Goal: Information Seeking & Learning: Learn about a topic

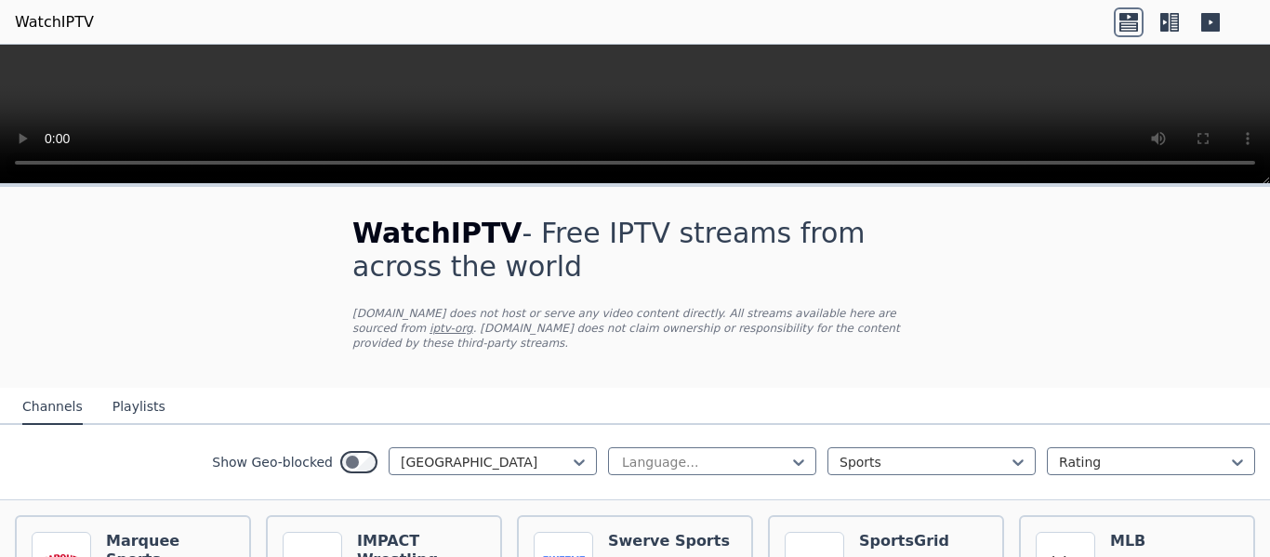
click at [1174, 18] on icon at bounding box center [1169, 22] width 30 height 30
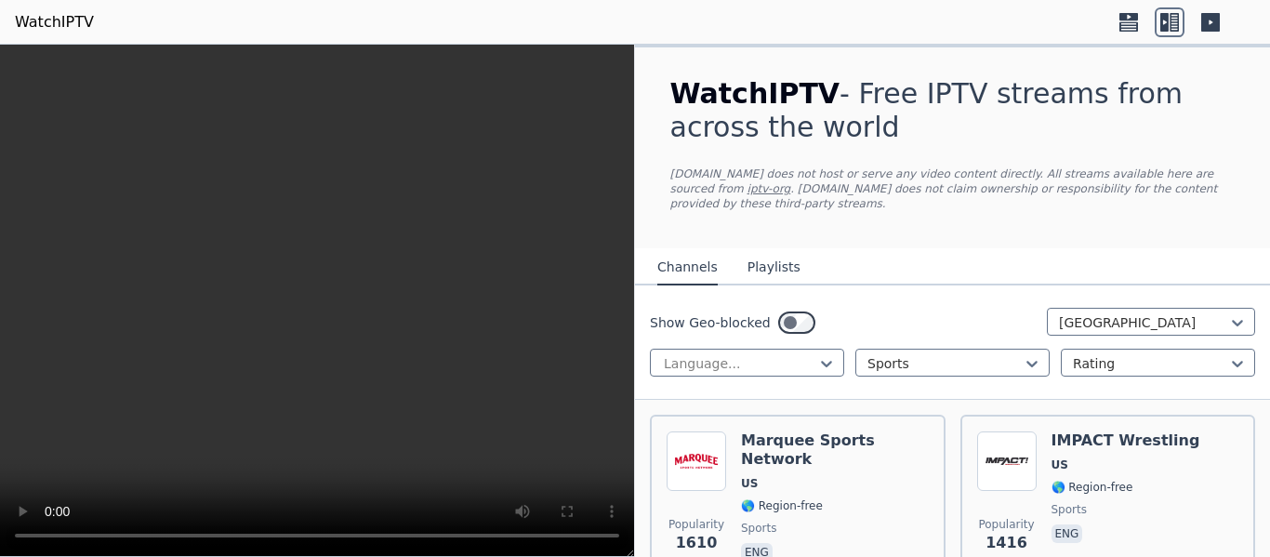
click at [1212, 26] on icon at bounding box center [1210, 22] width 19 height 19
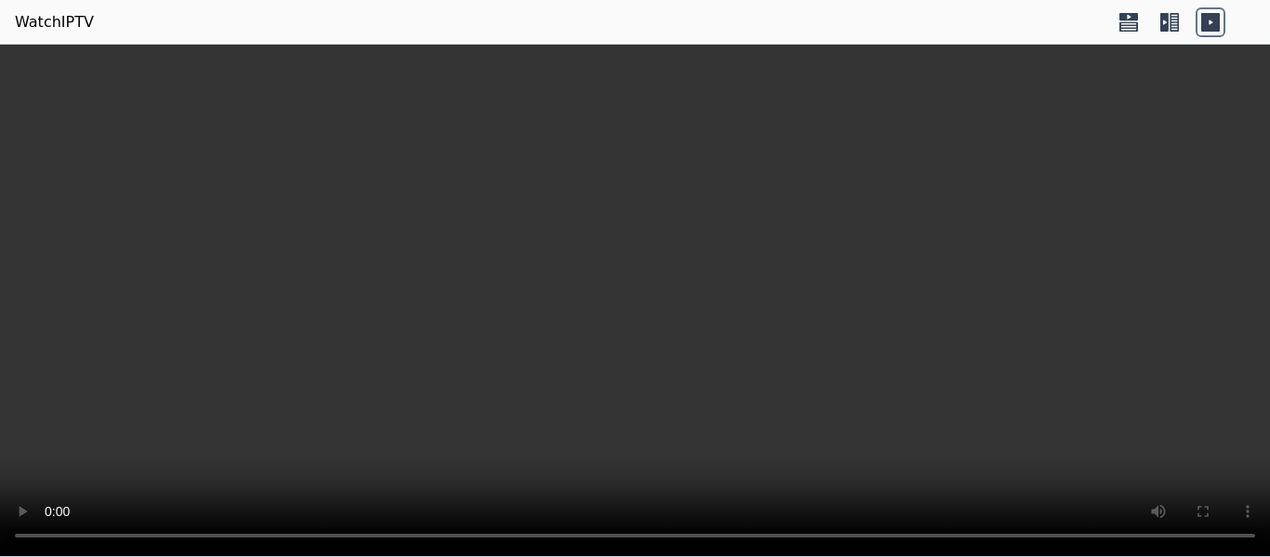
click at [1180, 22] on icon at bounding box center [1169, 22] width 30 height 30
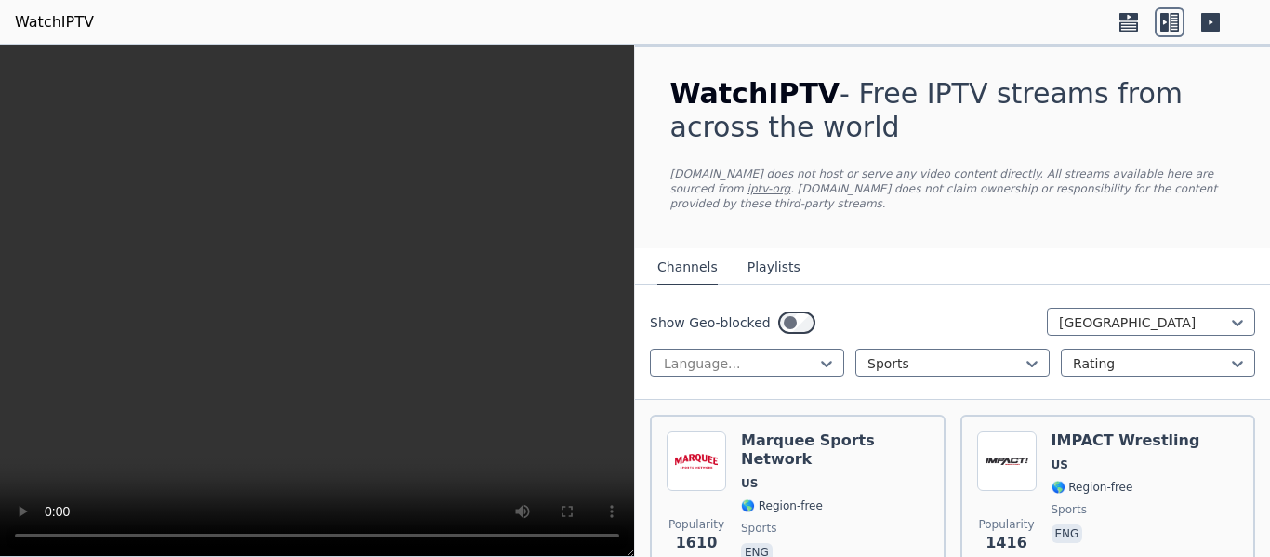
click at [1123, 26] on icon at bounding box center [1129, 22] width 30 height 30
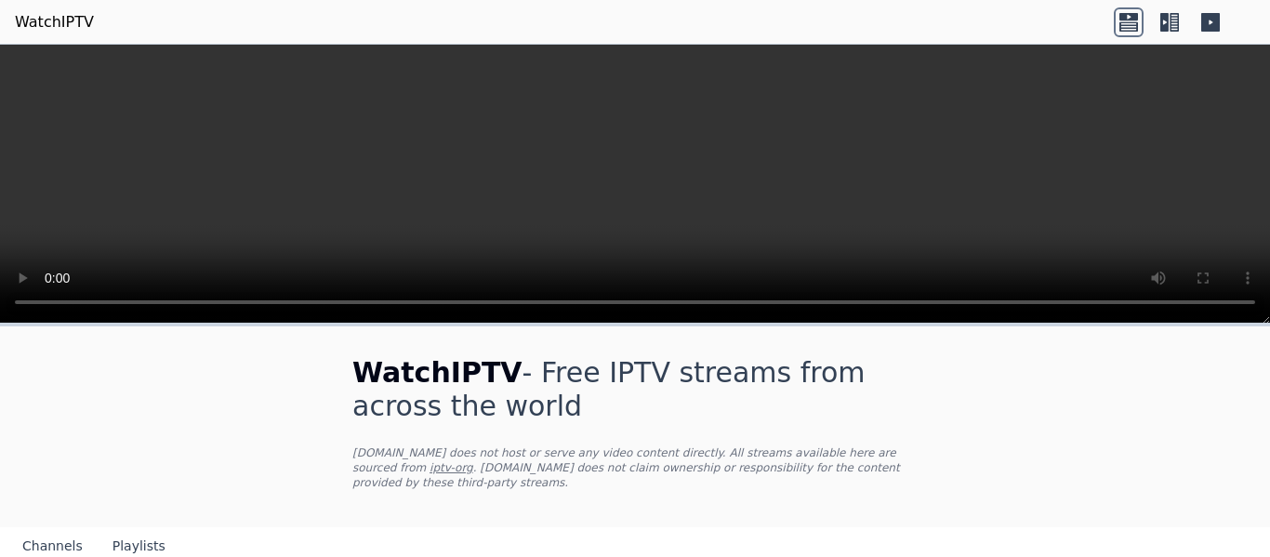
click at [1167, 20] on icon at bounding box center [1164, 22] width 8 height 19
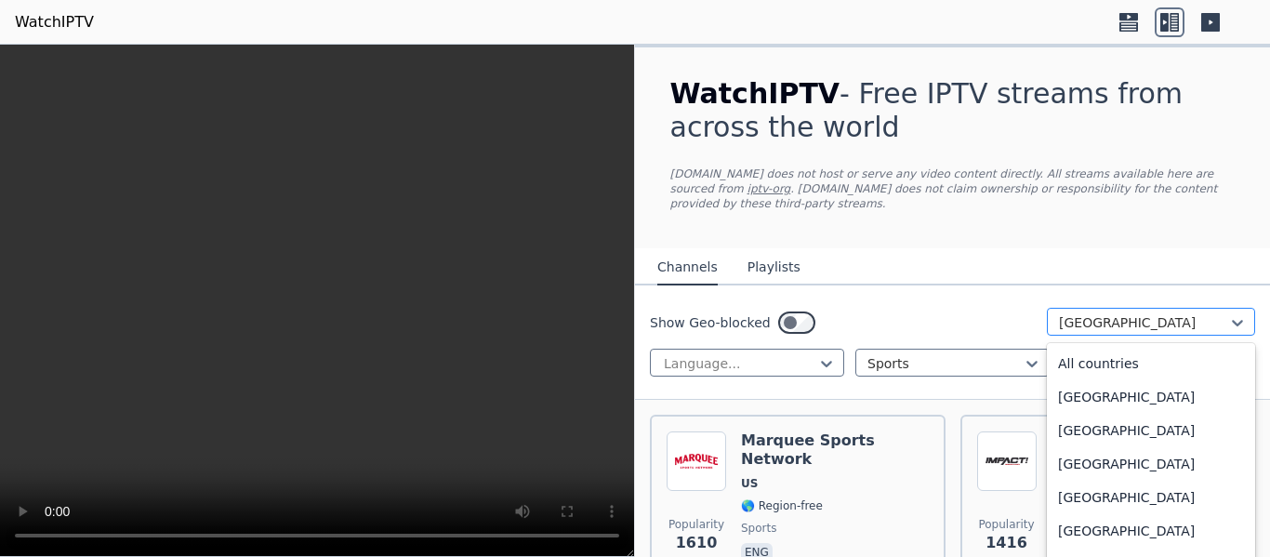
click at [1117, 313] on div at bounding box center [1143, 322] width 169 height 19
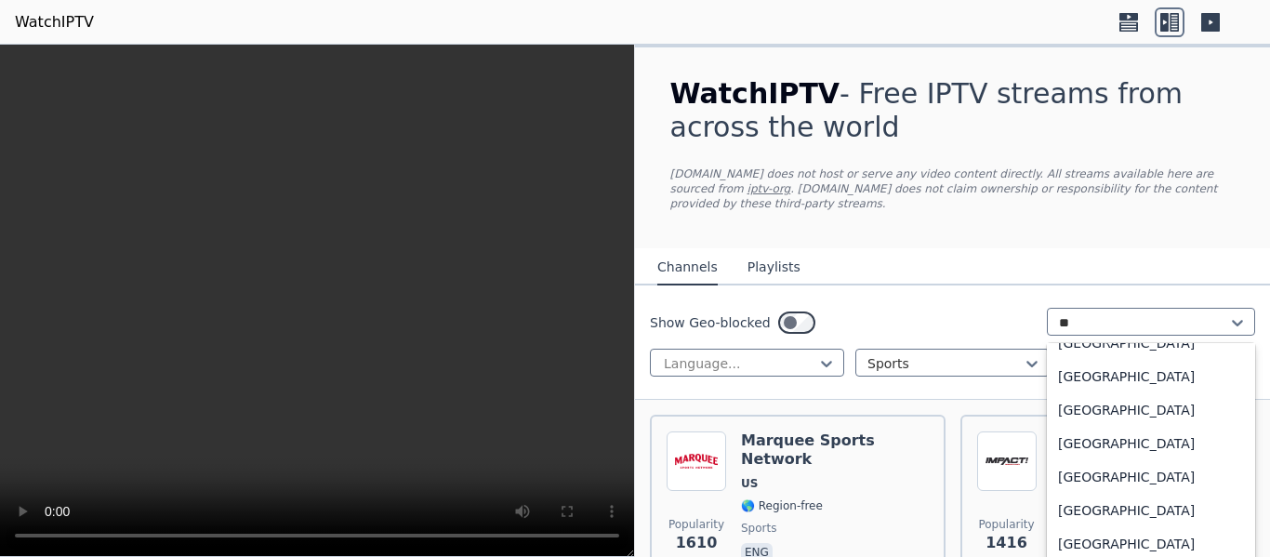
scroll to position [824, 0]
type input "***"
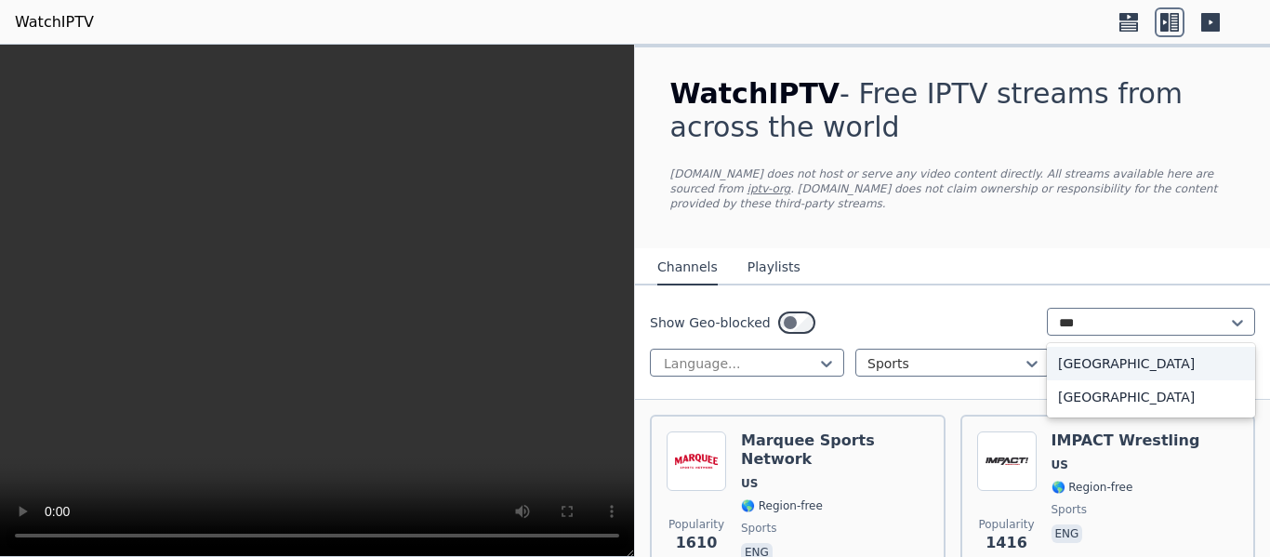
scroll to position [0, 0]
click at [1087, 347] on div "[GEOGRAPHIC_DATA]" at bounding box center [1151, 363] width 208 height 33
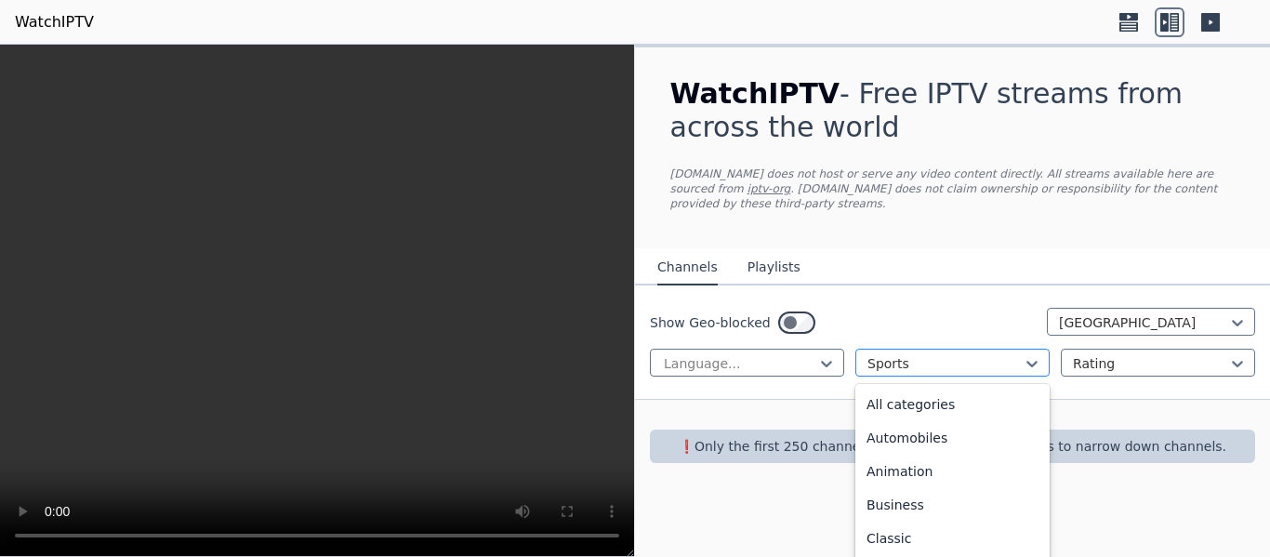
click at [893, 354] on div at bounding box center [944, 363] width 155 height 19
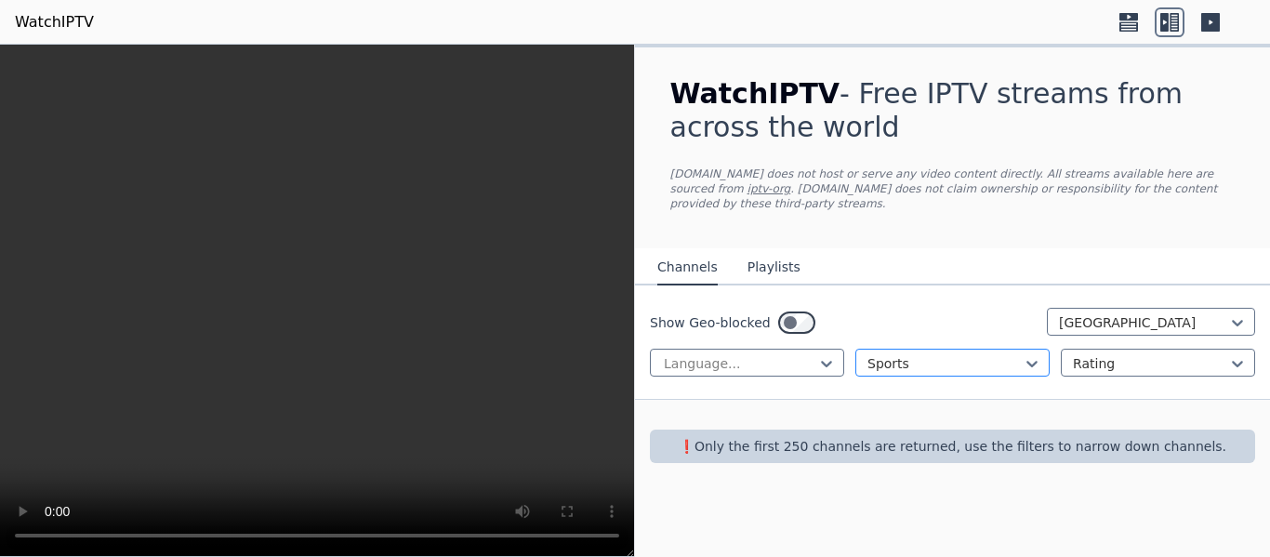
click at [909, 354] on div at bounding box center [944, 363] width 155 height 19
click at [768, 250] on button "Playlists" at bounding box center [773, 267] width 53 height 35
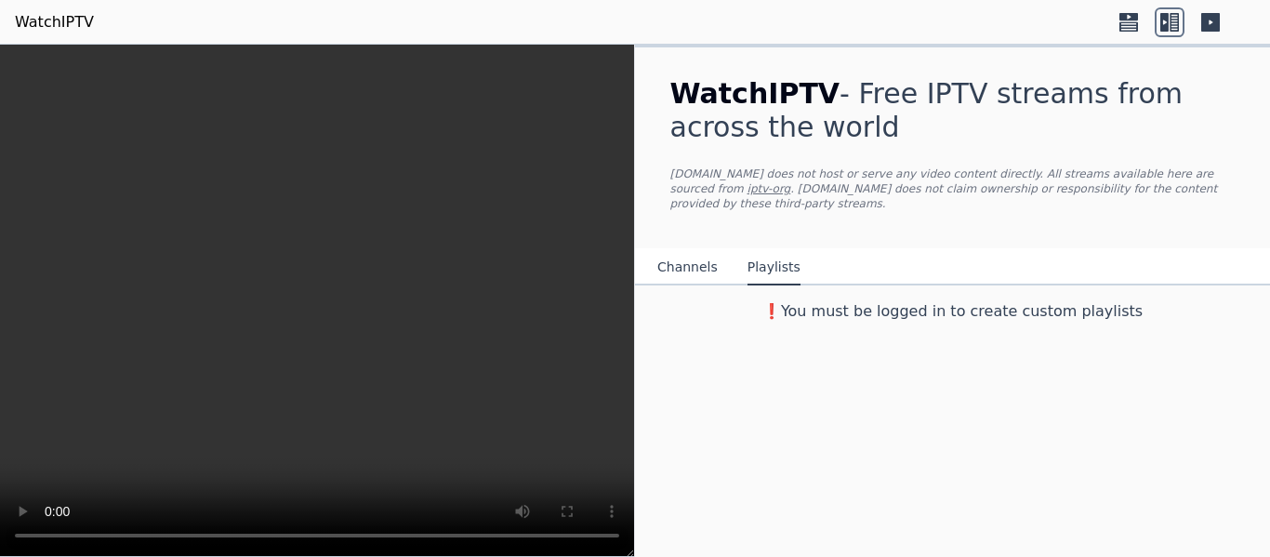
click at [700, 251] on button "Channels" at bounding box center [687, 267] width 60 height 35
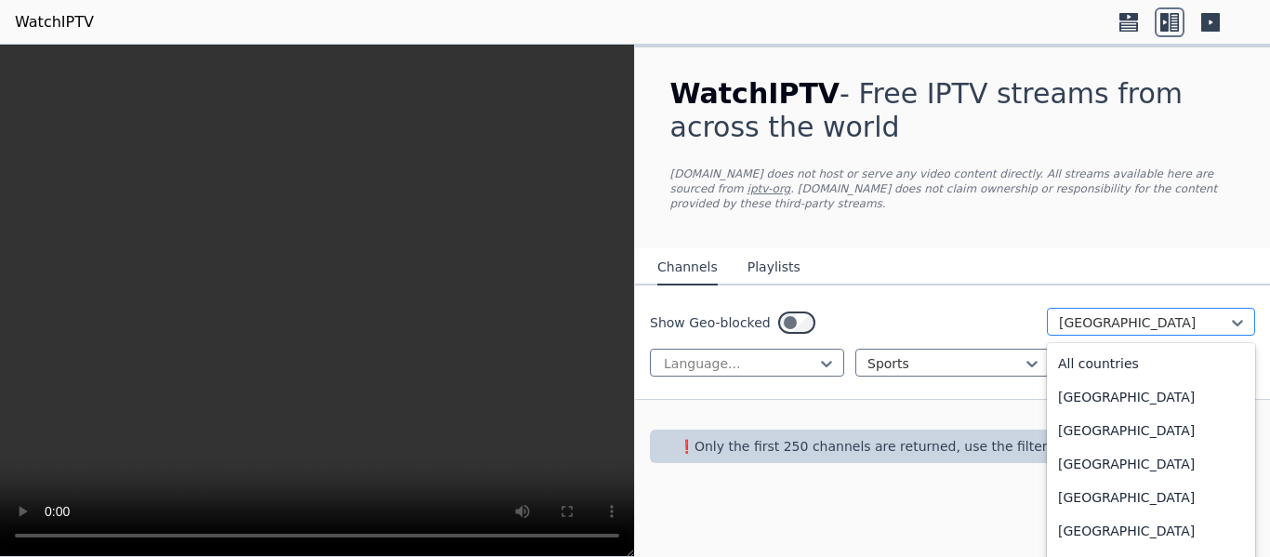
click at [1068, 313] on div at bounding box center [1143, 322] width 169 height 19
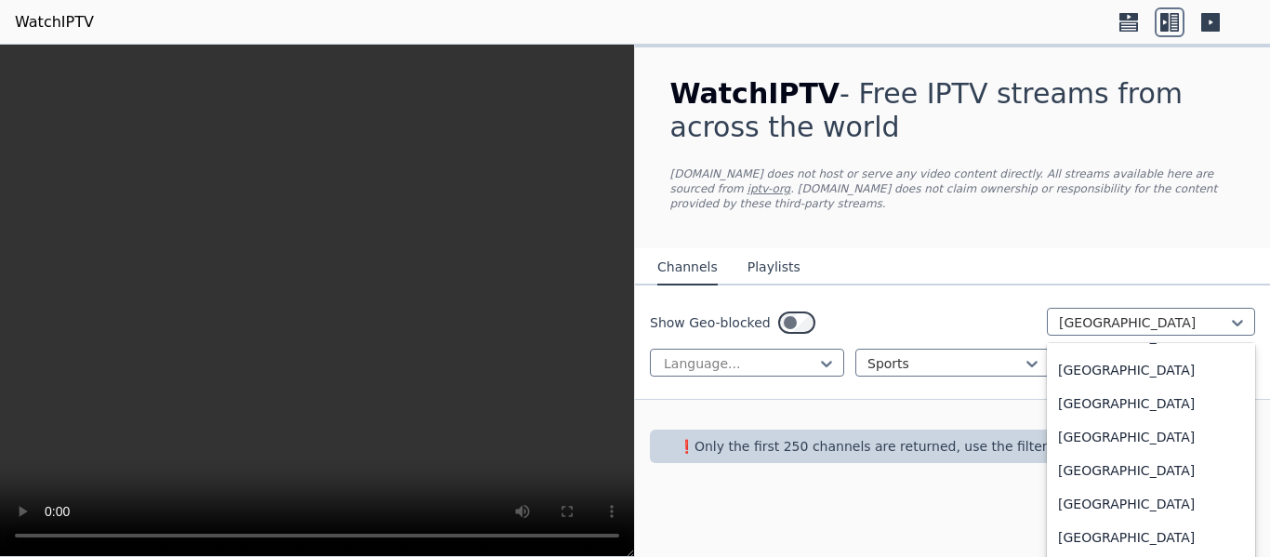
scroll to position [6540, 0]
click at [1136, 391] on div "[GEOGRAPHIC_DATA]" at bounding box center [1151, 400] width 208 height 33
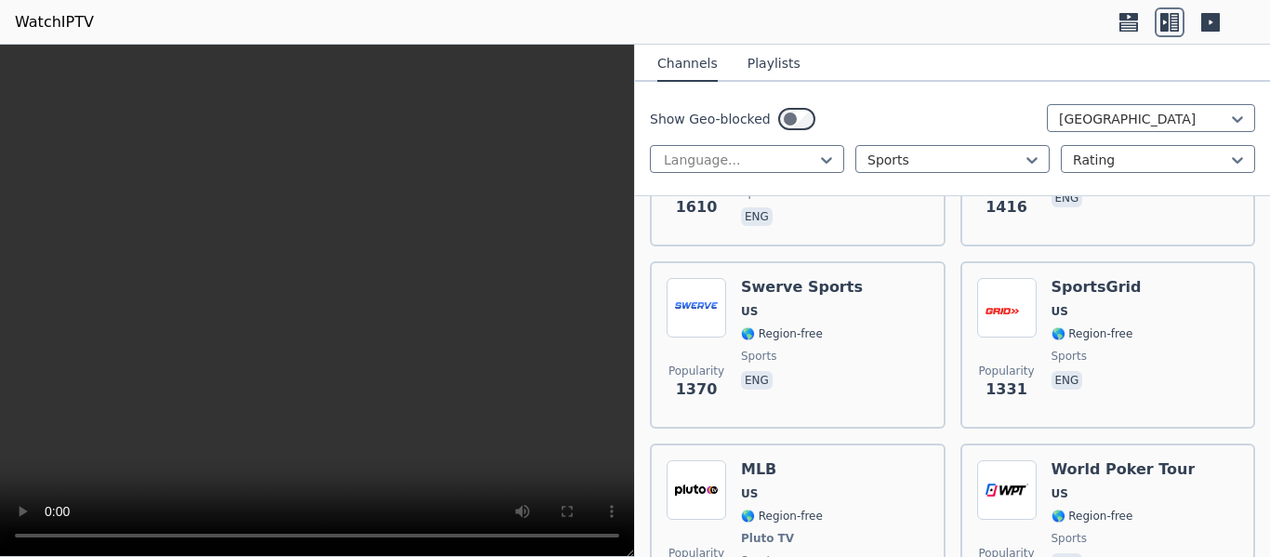
scroll to position [66, 0]
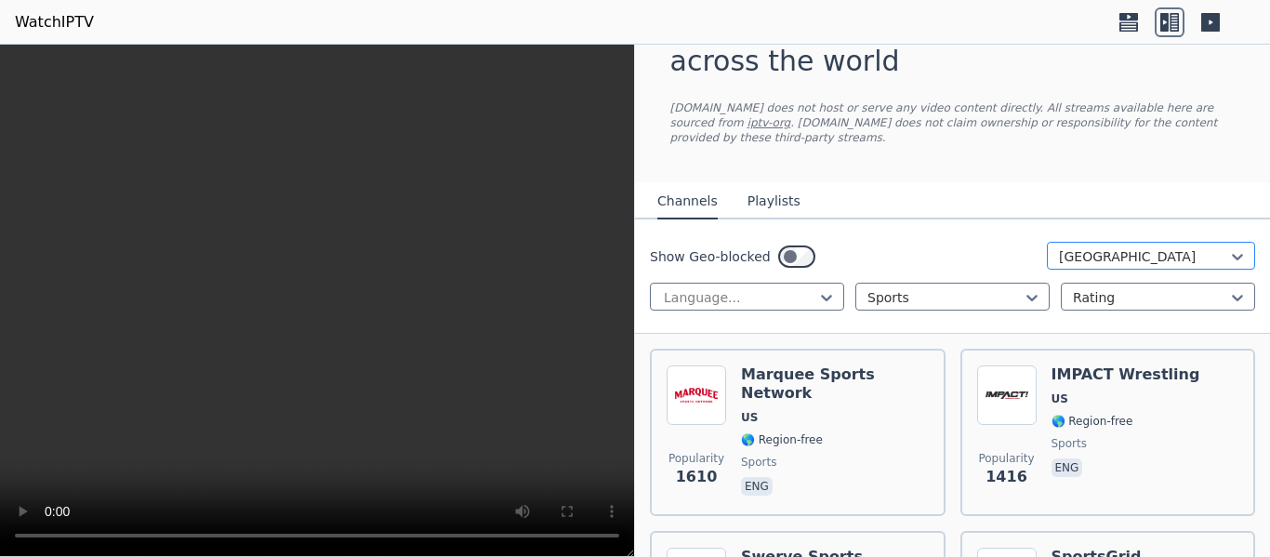
click at [1076, 247] on div at bounding box center [1143, 256] width 169 height 19
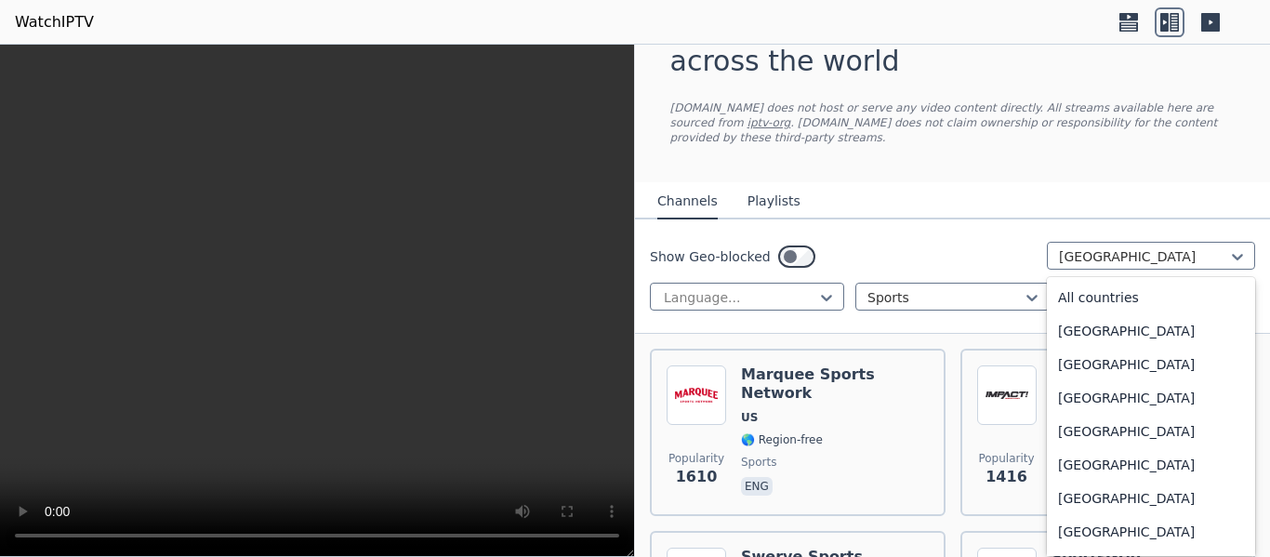
scroll to position [6347, 0]
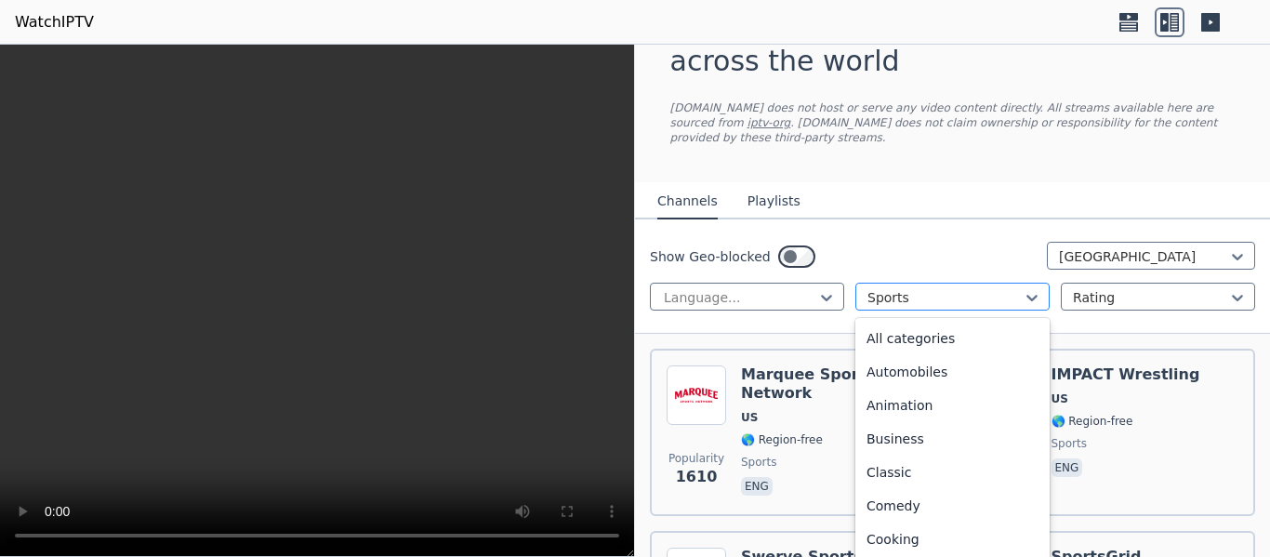
drag, startPoint x: 918, startPoint y: 270, endPoint x: 926, endPoint y: 283, distance: 15.0
click at [918, 283] on div "Sports" at bounding box center [952, 297] width 194 height 28
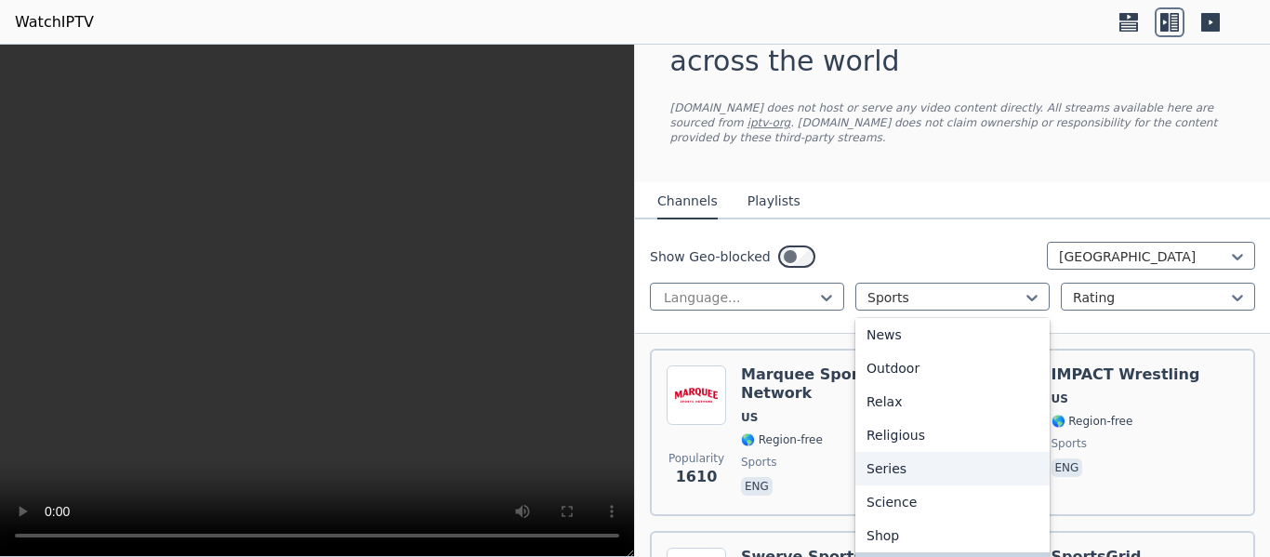
scroll to position [0, 0]
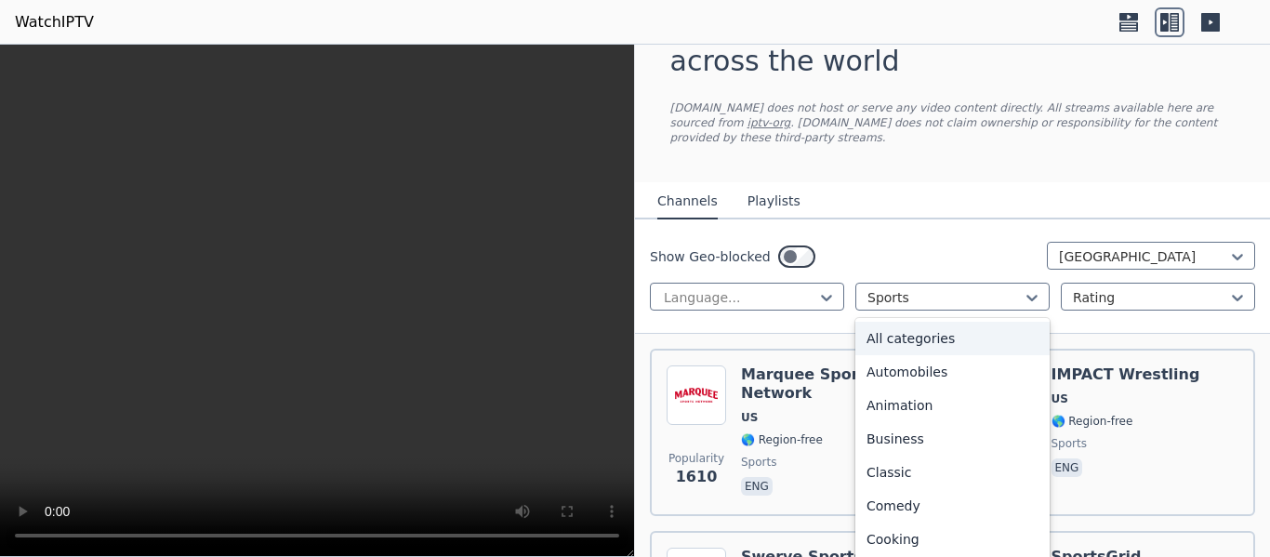
click at [939, 331] on div "All categories" at bounding box center [952, 338] width 194 height 33
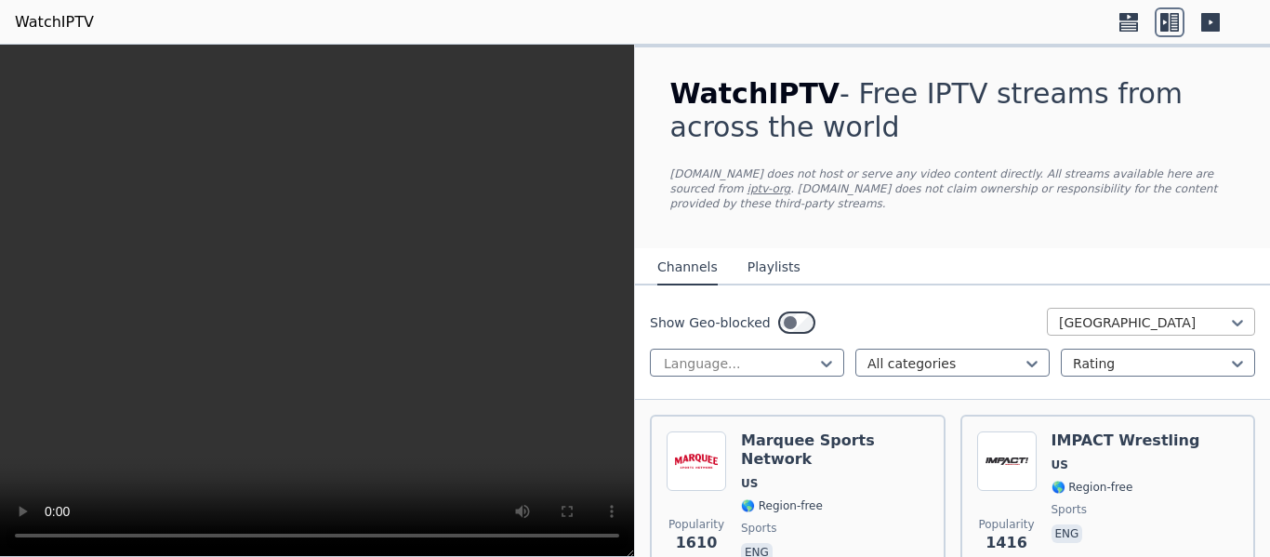
click at [1133, 316] on div at bounding box center [1143, 322] width 169 height 19
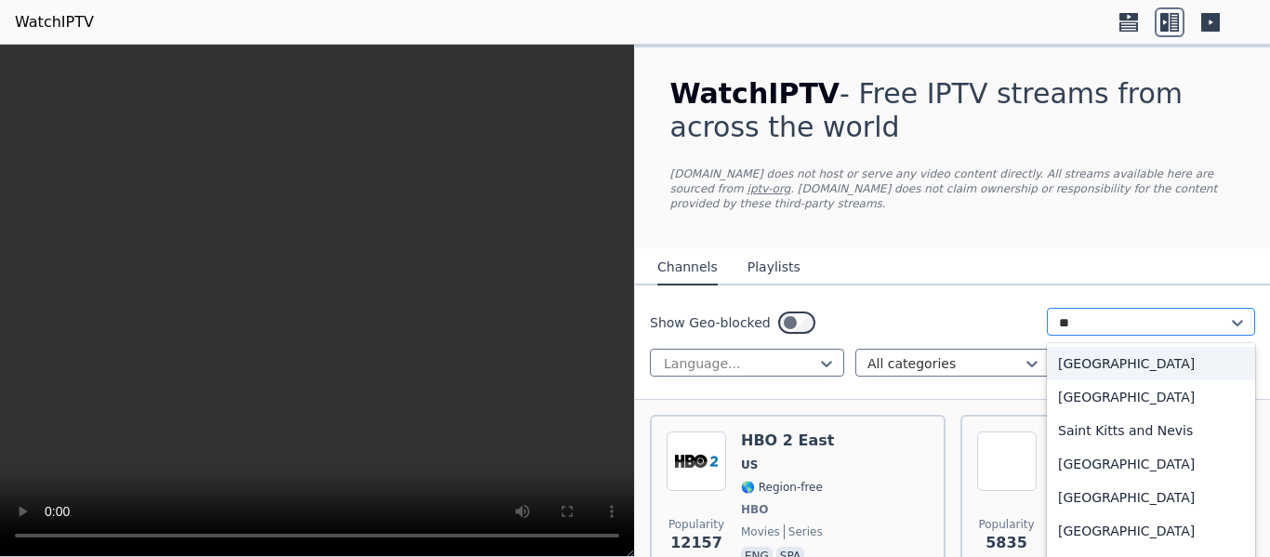
type input "*"
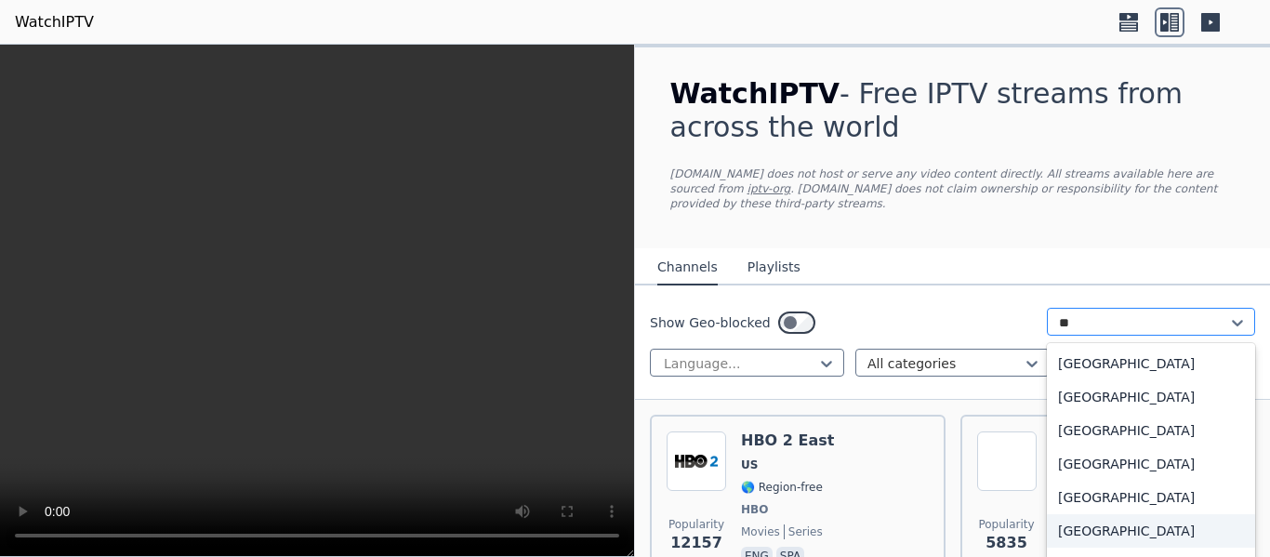
type input "***"
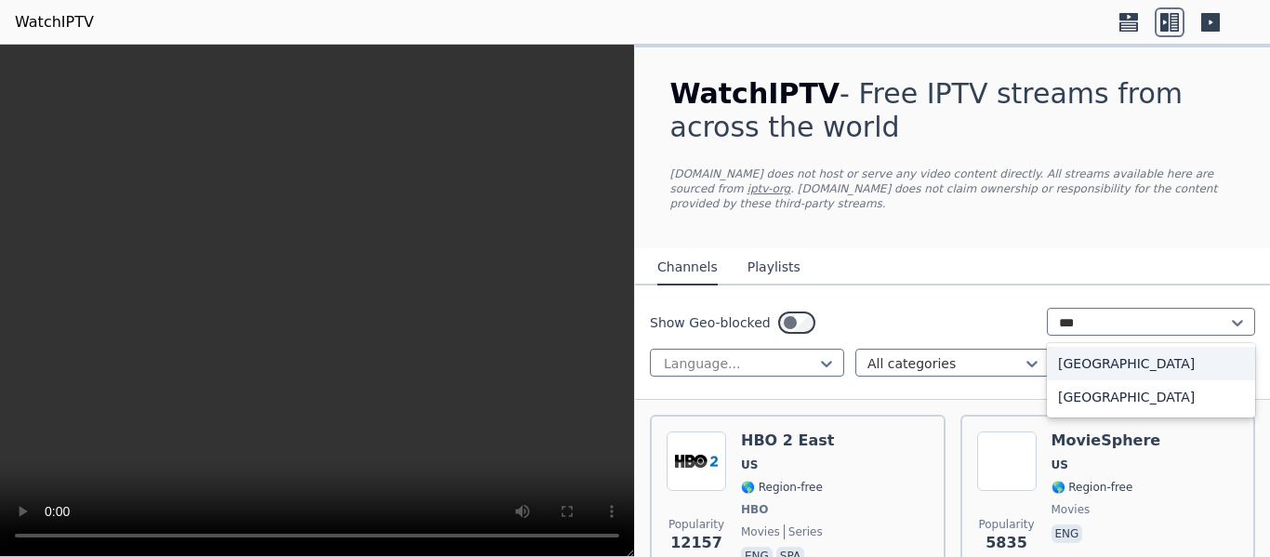
click at [1114, 353] on div "[GEOGRAPHIC_DATA]" at bounding box center [1151, 363] width 208 height 33
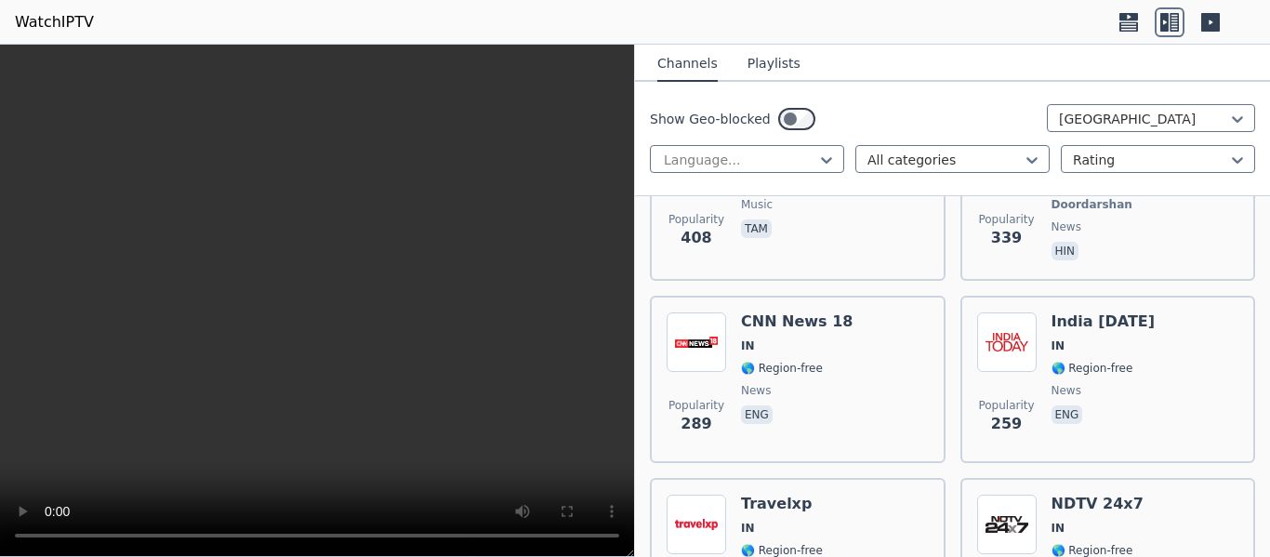
scroll to position [986, 0]
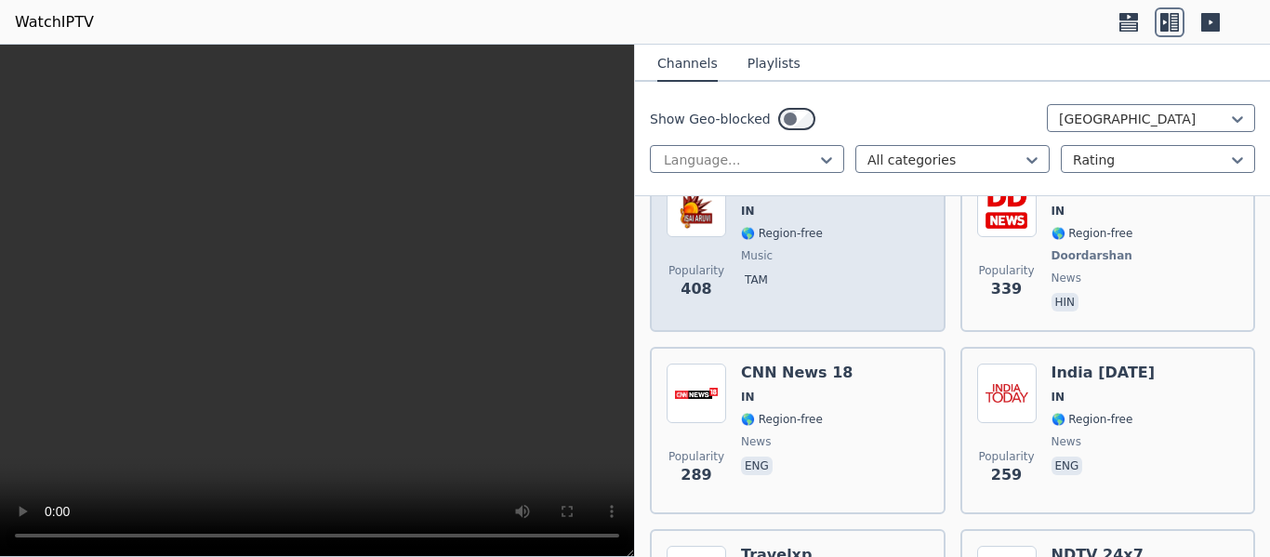
click at [807, 254] on div "[PERSON_NAME] IN 🌎 Region-free music tam" at bounding box center [810, 247] width 138 height 138
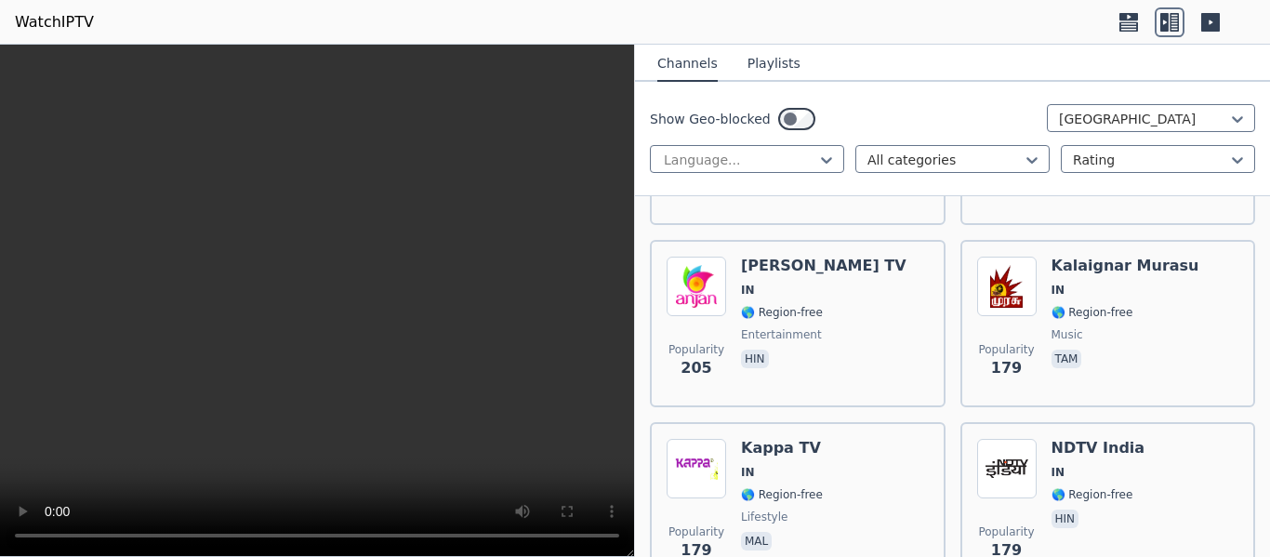
scroll to position [1534, 0]
